Goal: Information Seeking & Learning: Learn about a topic

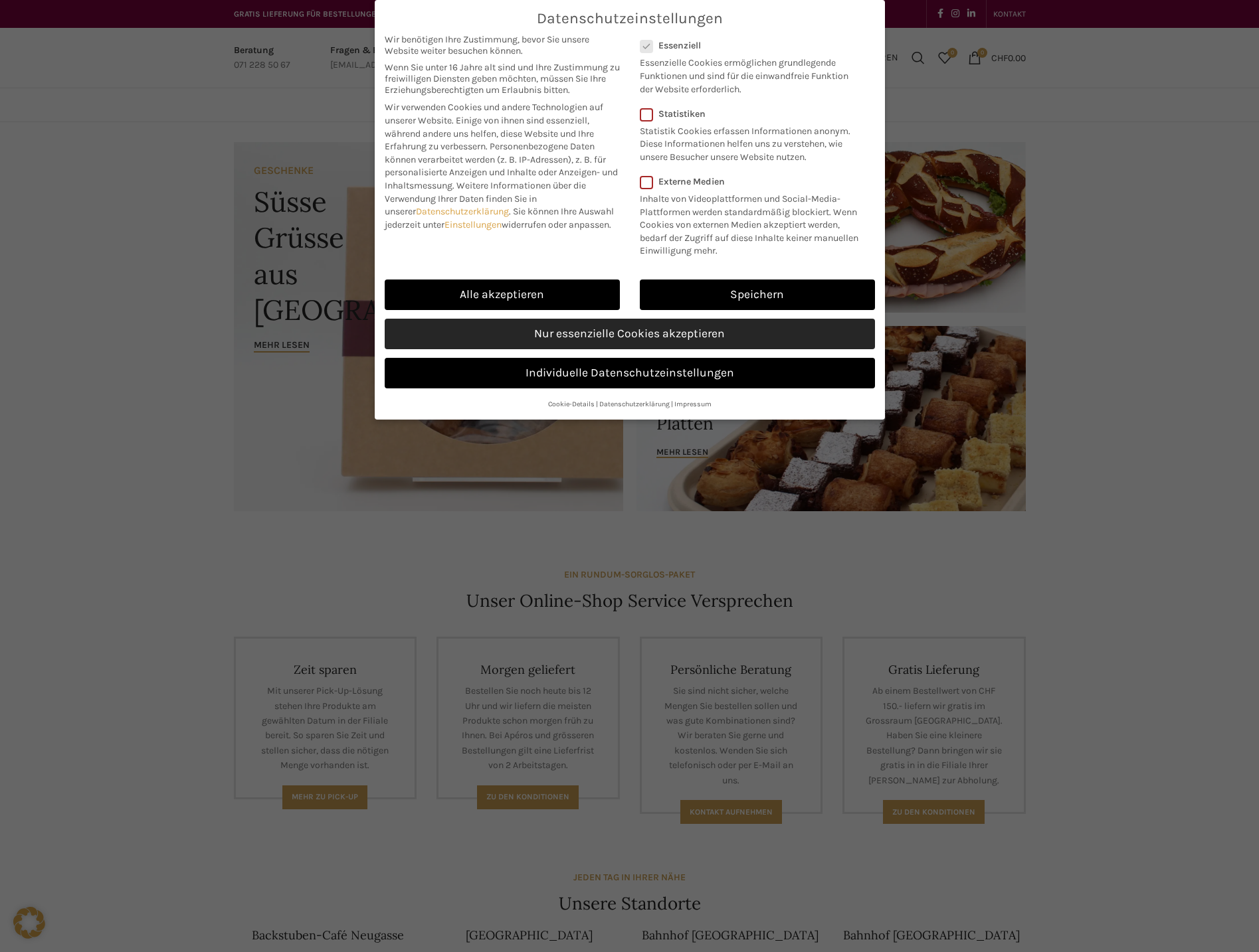
click at [651, 335] on link "Nur essenzielle Cookies akzeptieren" at bounding box center [629, 334] width 490 height 30
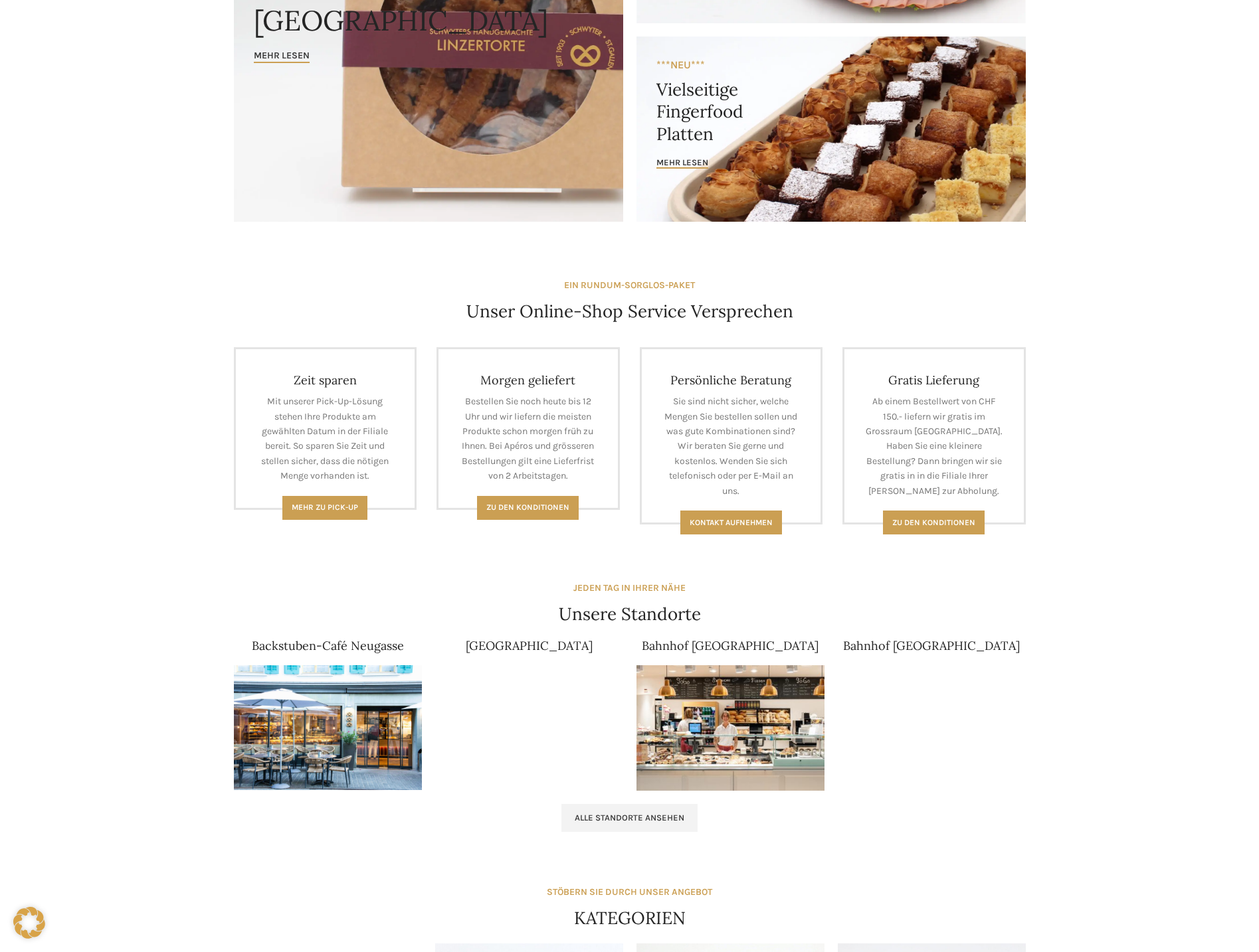
scroll to position [531, 0]
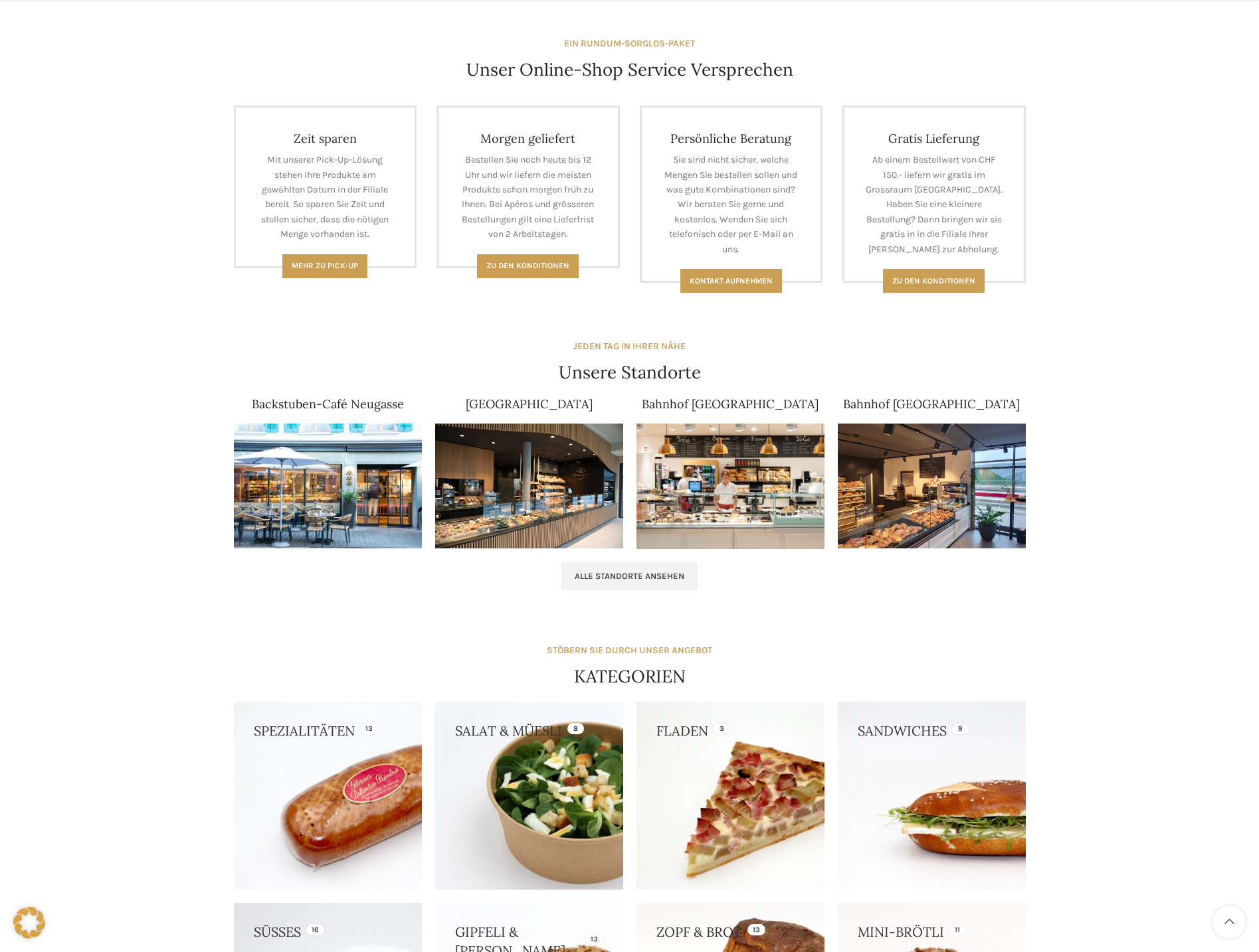
click at [356, 406] on link "Backstuben-Café Neugasse" at bounding box center [328, 404] width 152 height 15
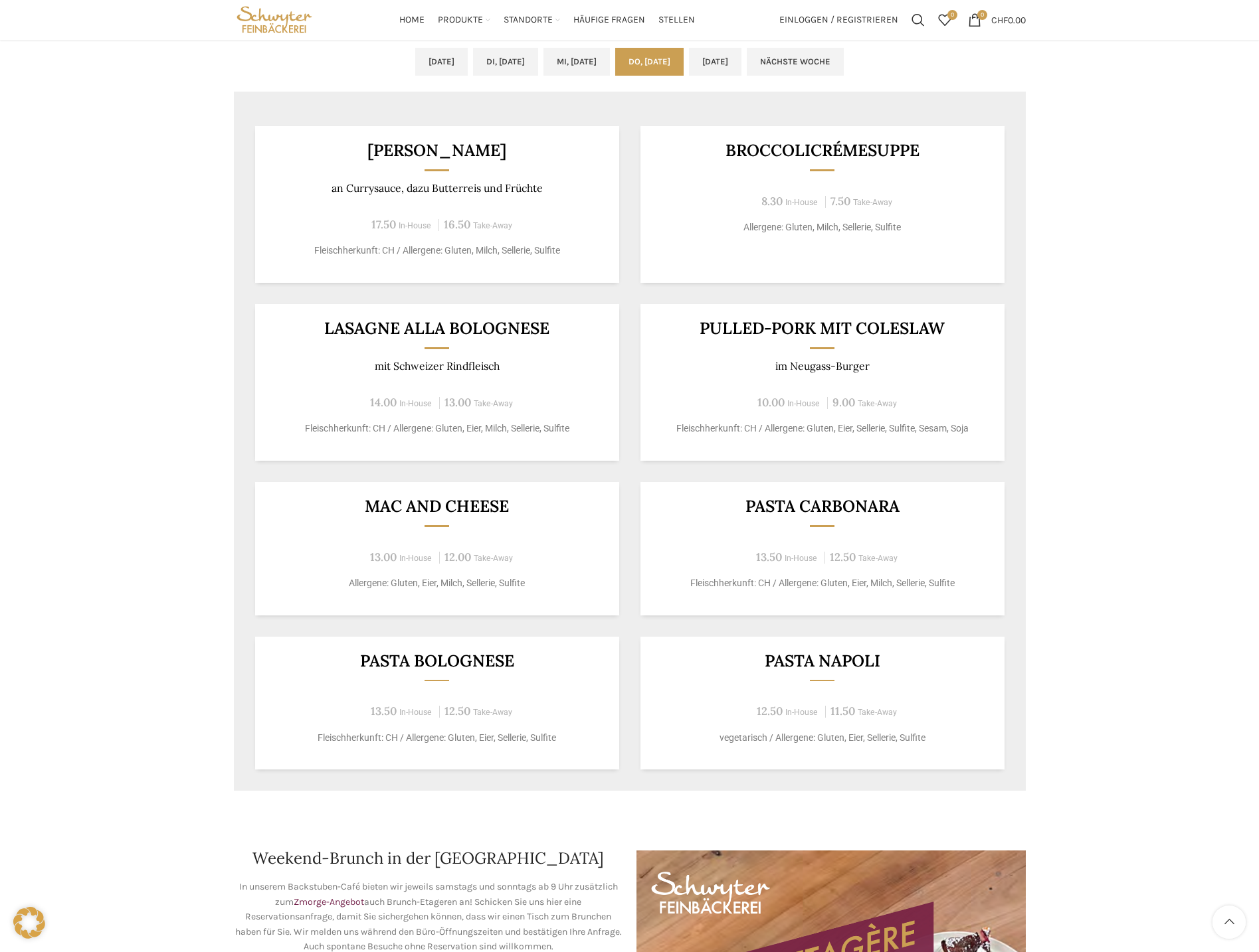
scroll to position [1063, 0]
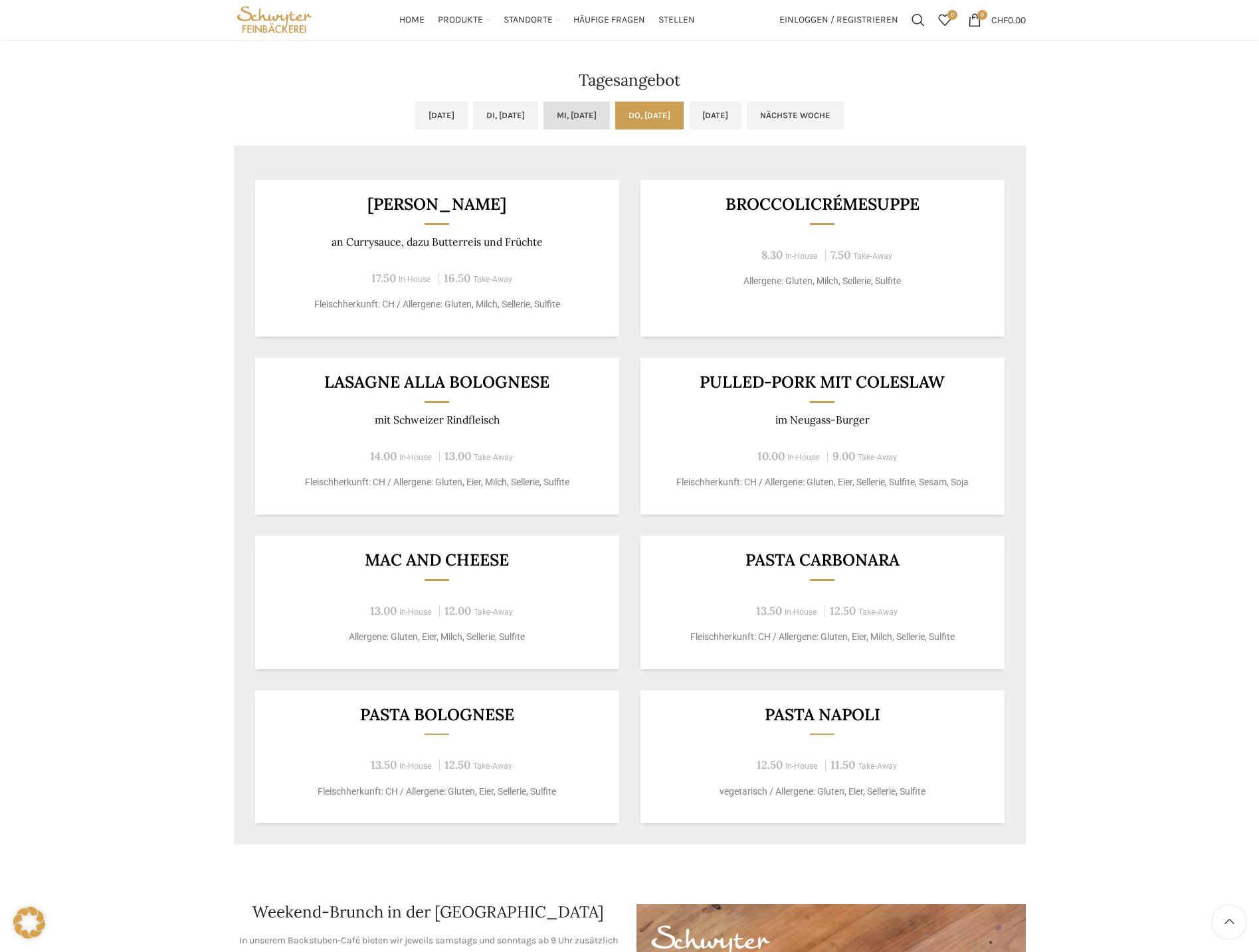
click at [577, 108] on link "Mi, [DATE]" at bounding box center [576, 115] width 66 height 27
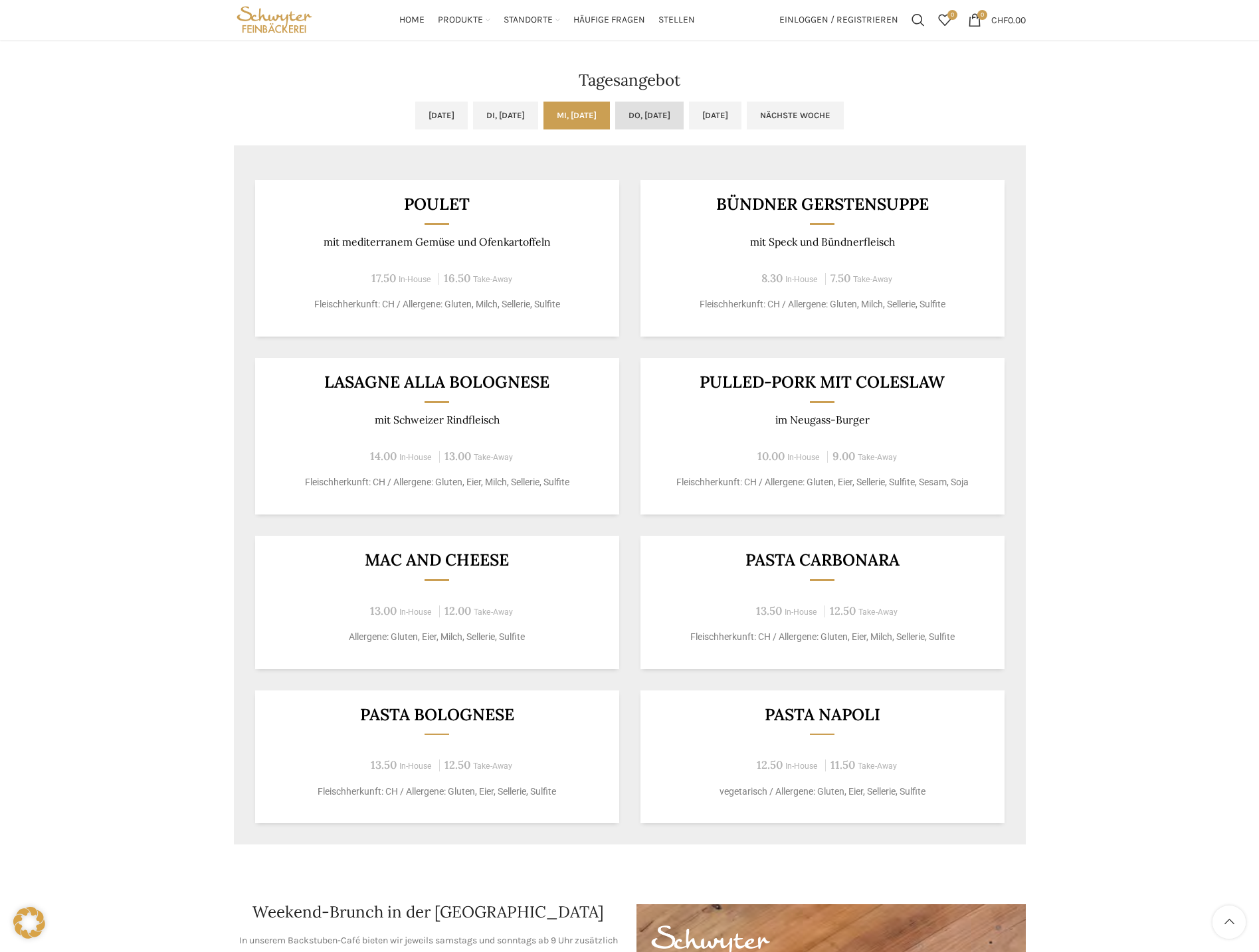
click at [675, 117] on link "Do, [DATE]" at bounding box center [649, 115] width 68 height 27
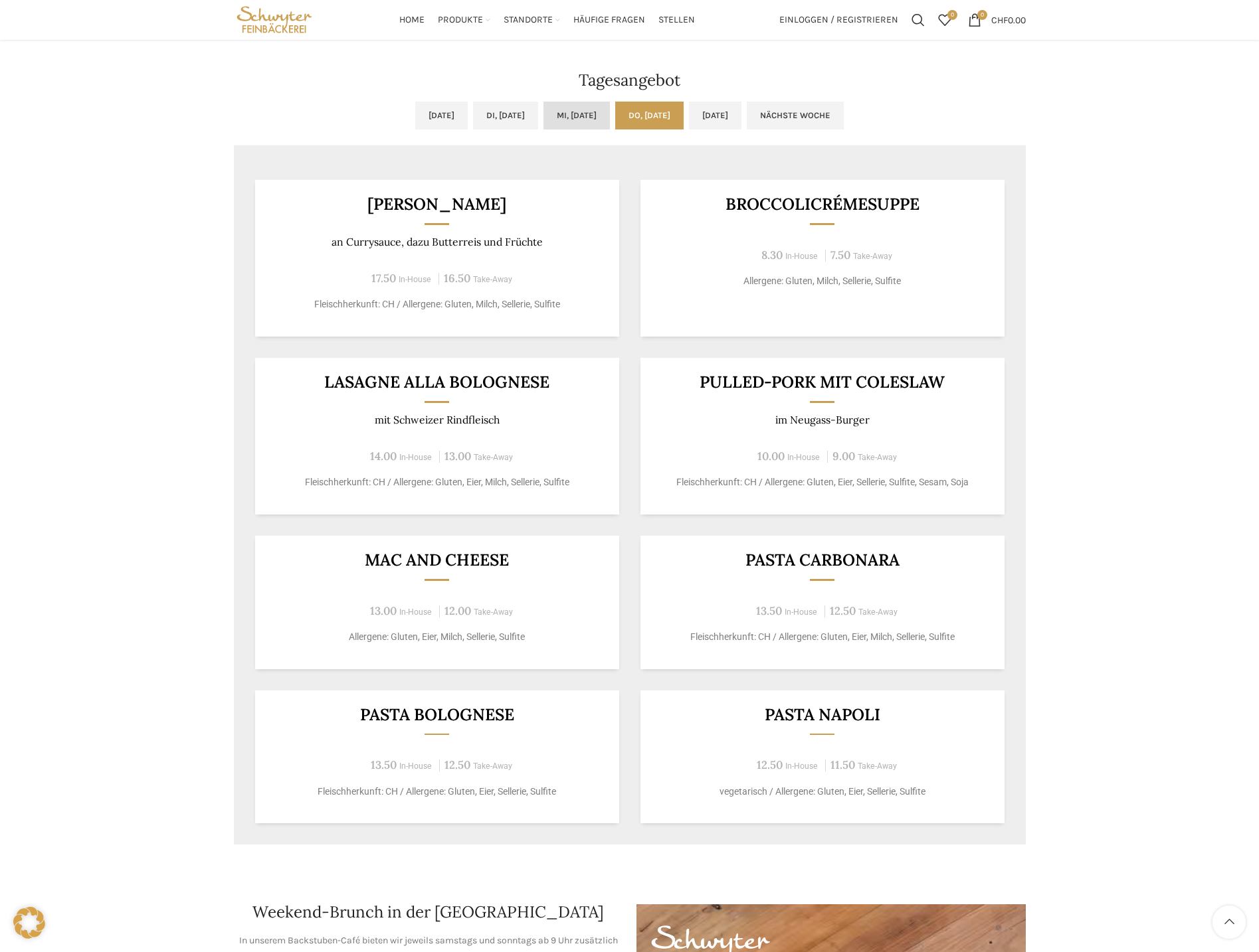
click at [579, 111] on link "Mi, [DATE]" at bounding box center [576, 115] width 66 height 27
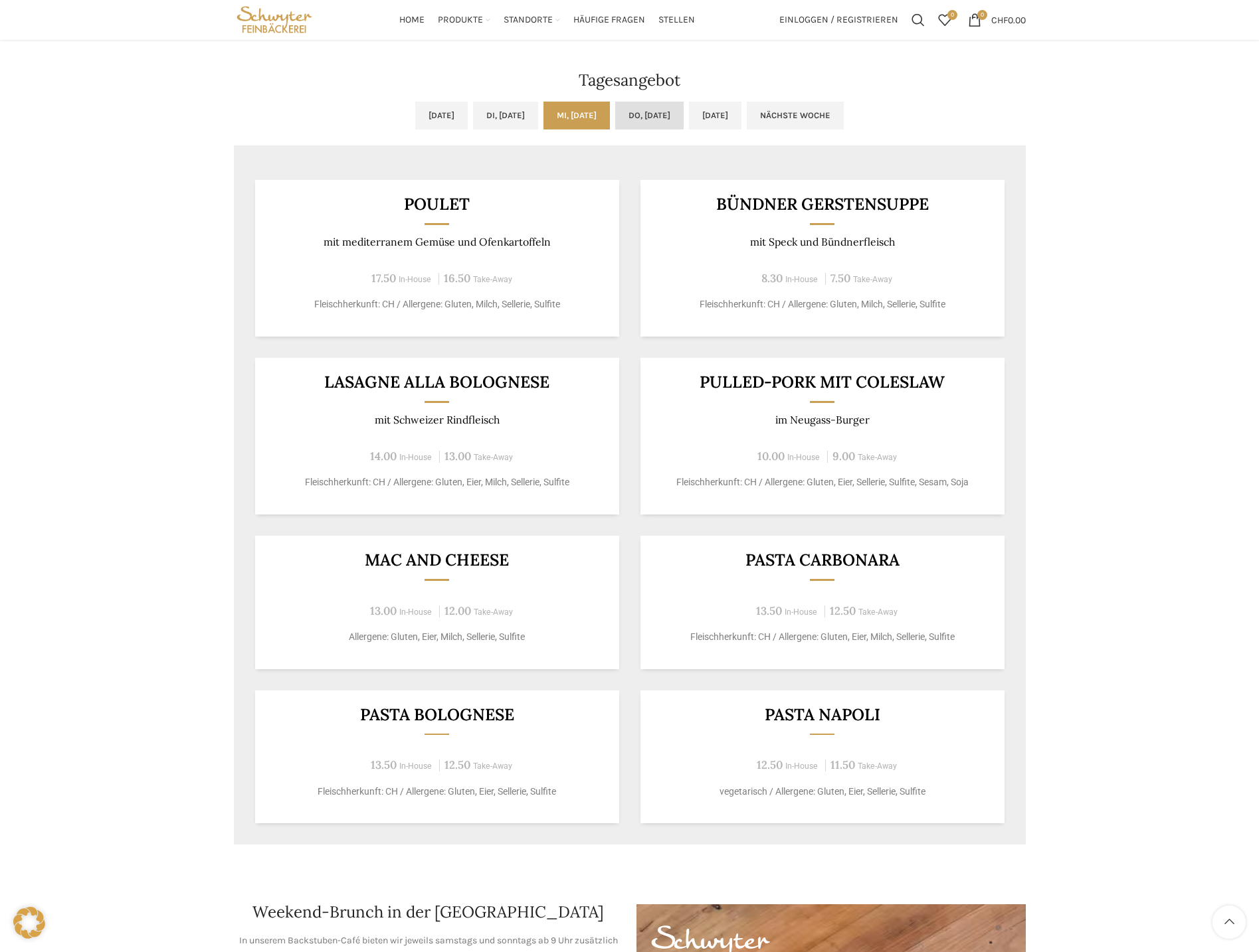
click at [654, 112] on link "Do, [DATE]" at bounding box center [649, 115] width 68 height 27
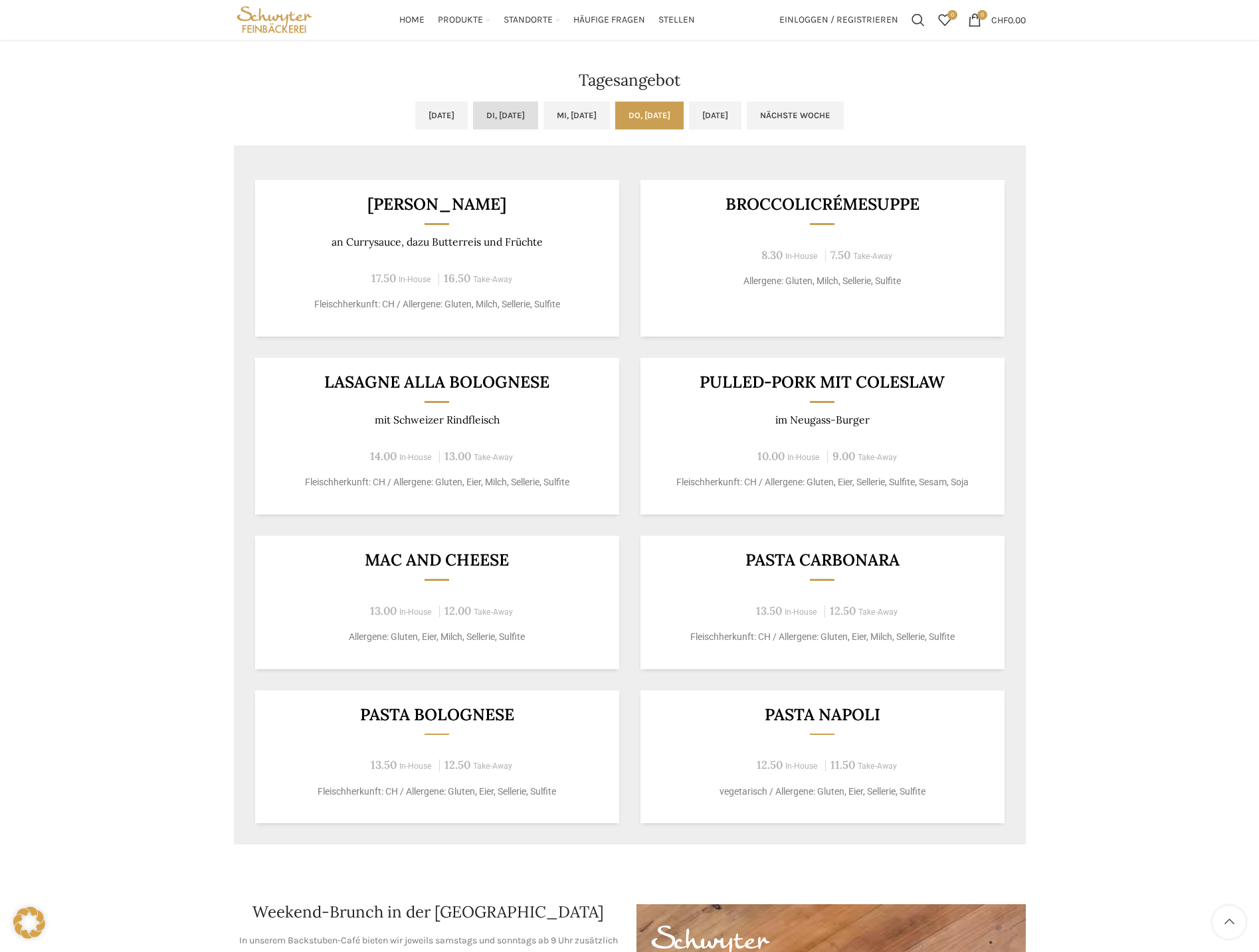
click at [484, 112] on link "Di, [DATE]" at bounding box center [505, 115] width 65 height 27
click at [416, 105] on link "[DATE]" at bounding box center [441, 115] width 52 height 27
click at [742, 125] on link "[DATE]" at bounding box center [715, 115] width 52 height 27
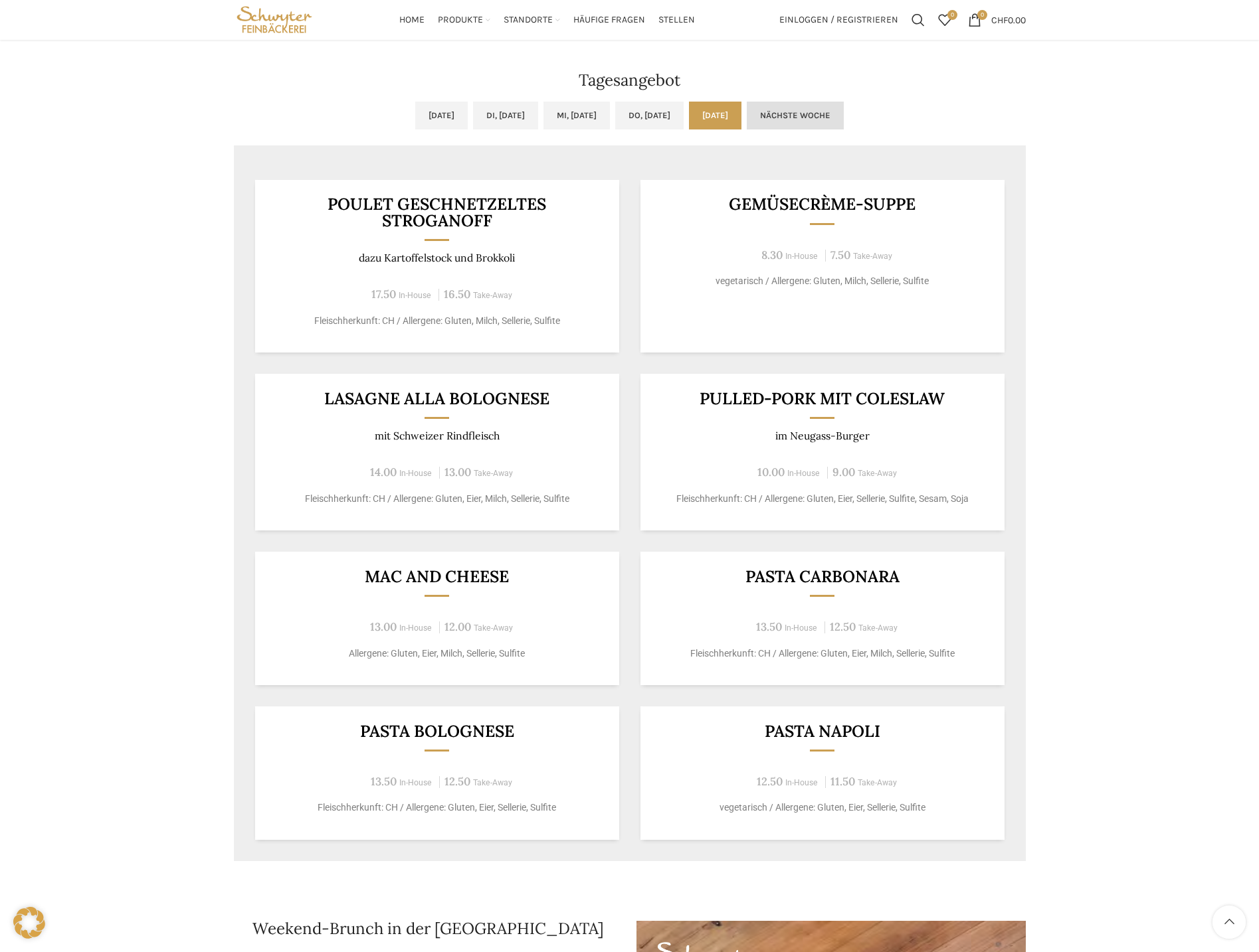
click at [838, 113] on link "Nächste Woche" at bounding box center [795, 115] width 97 height 27
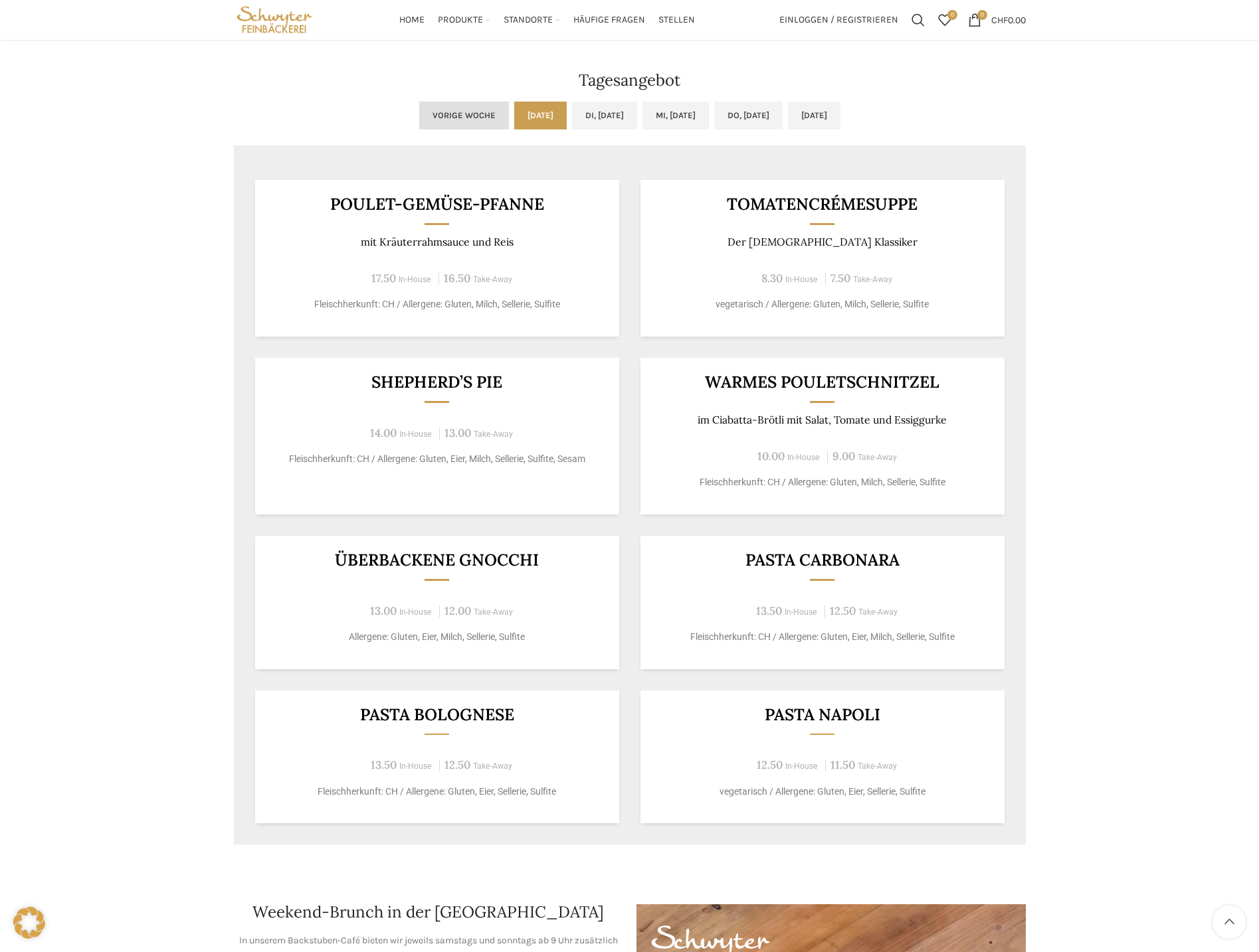
click at [419, 104] on link "Vorige Woche" at bounding box center [463, 115] width 89 height 27
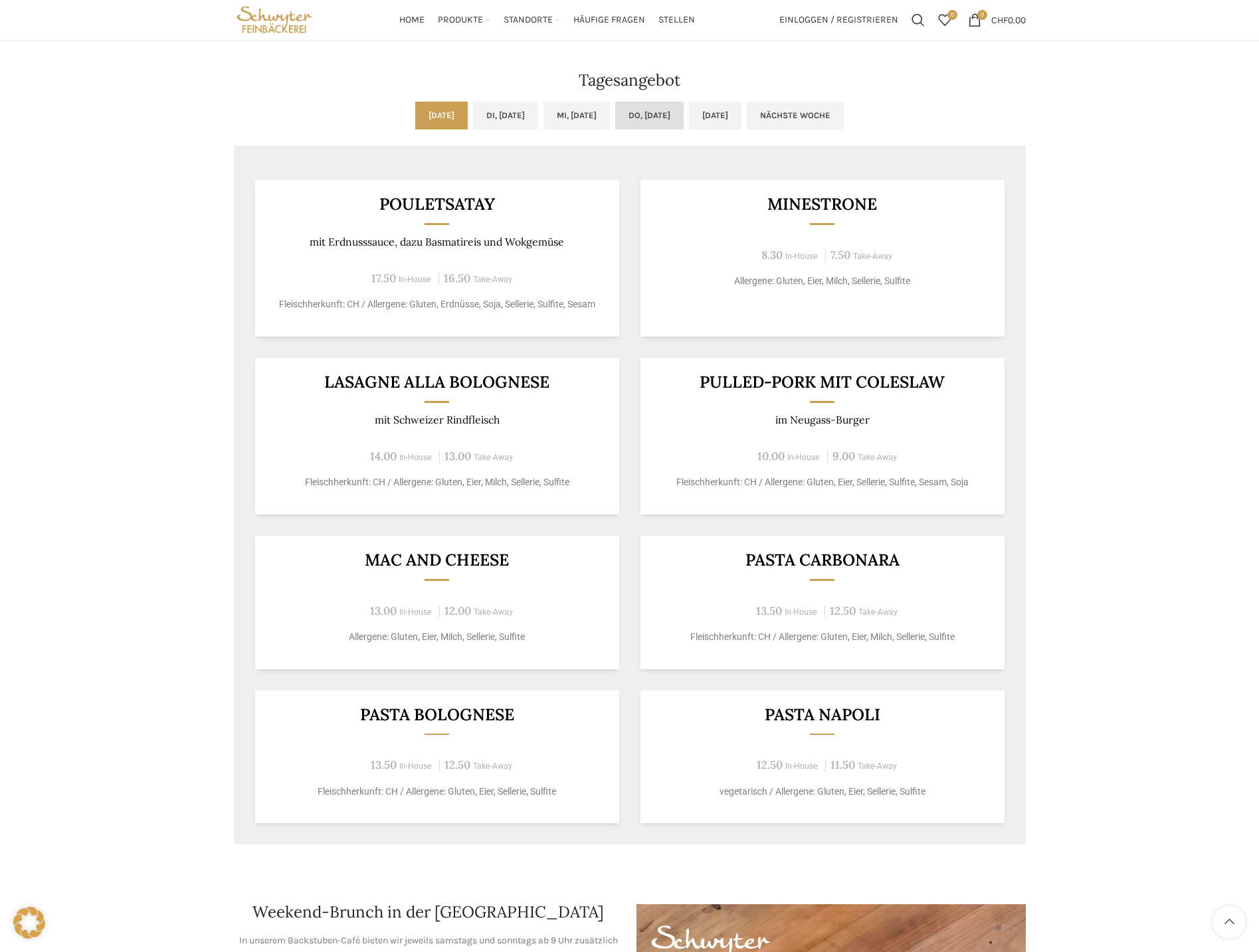
click at [655, 110] on link "Do, [DATE]" at bounding box center [649, 115] width 68 height 27
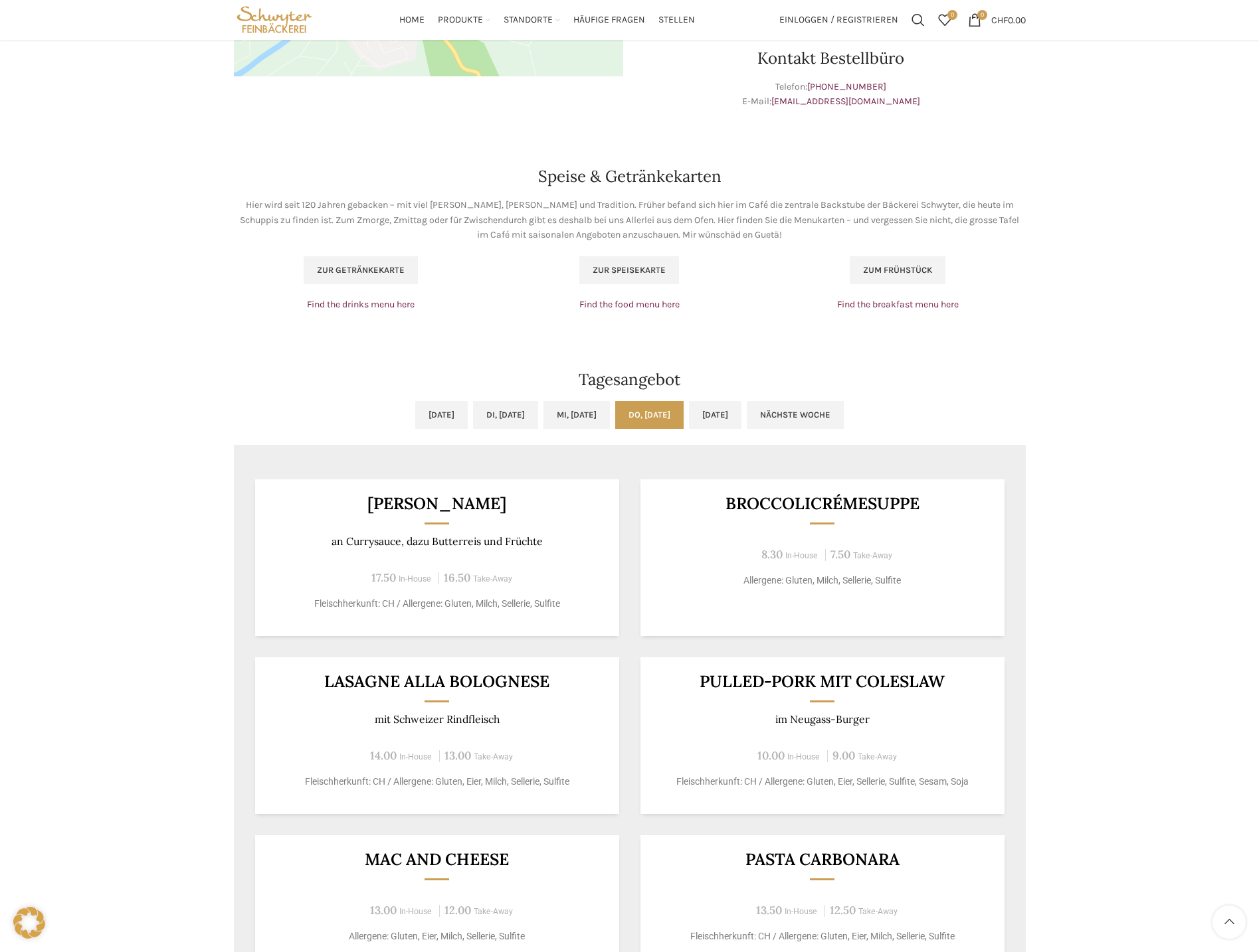
scroll to position [731, 0]
